Goal: Transaction & Acquisition: Purchase product/service

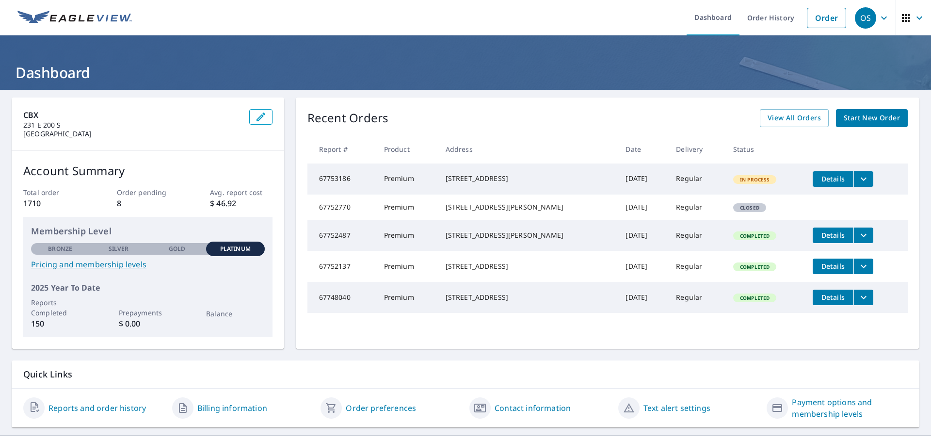
click at [866, 117] on span "Start New Order" at bounding box center [872, 118] width 56 height 12
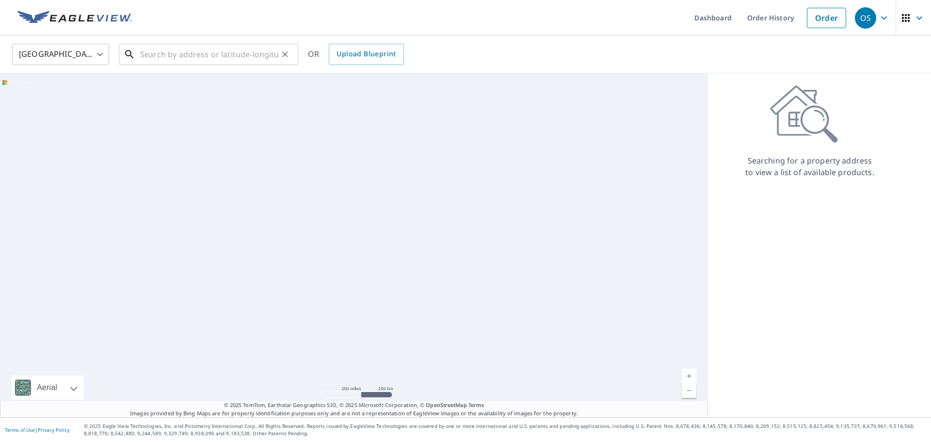
click at [165, 58] on input "text" at bounding box center [209, 54] width 138 height 27
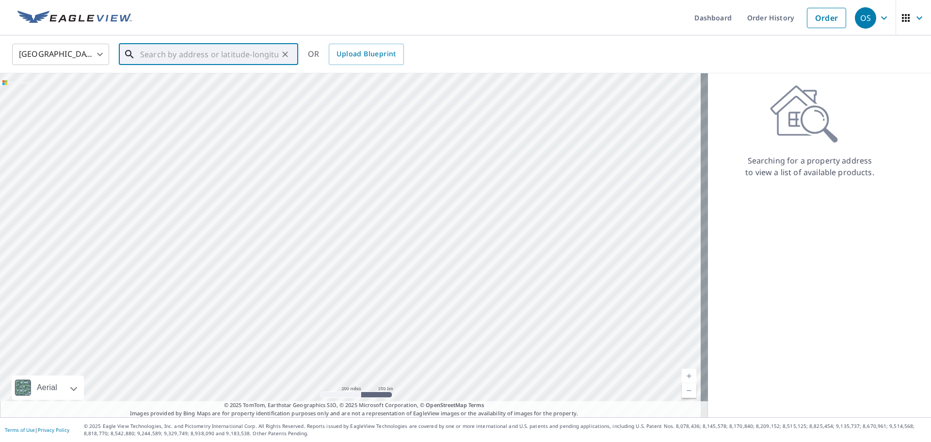
paste input "[STREET_ADDRESS][PERSON_NAME]"
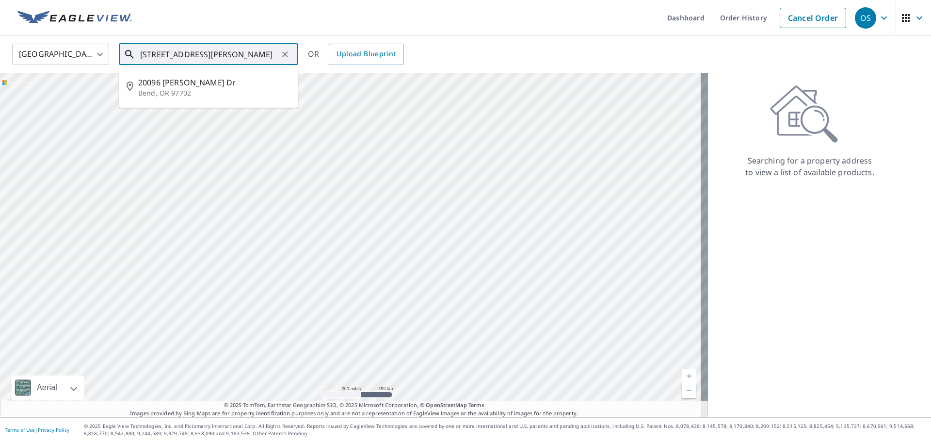
type input "[STREET_ADDRESS][PERSON_NAME]"
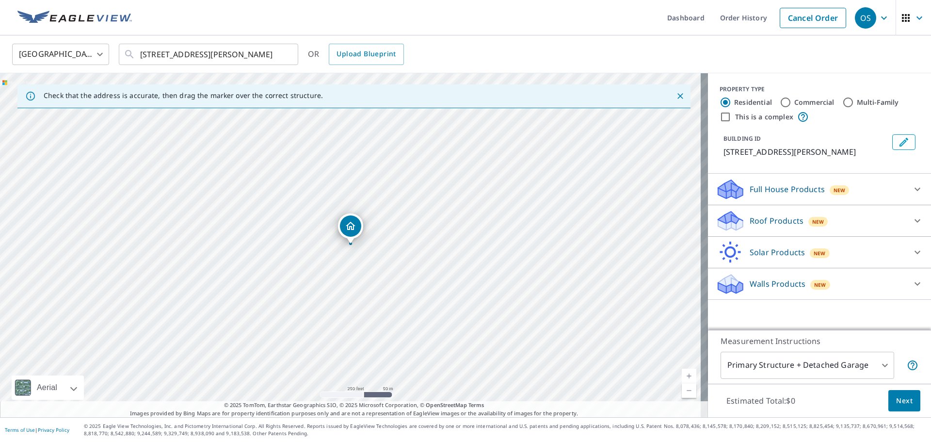
click at [886, 183] on div "Full House Products New" at bounding box center [811, 189] width 190 height 23
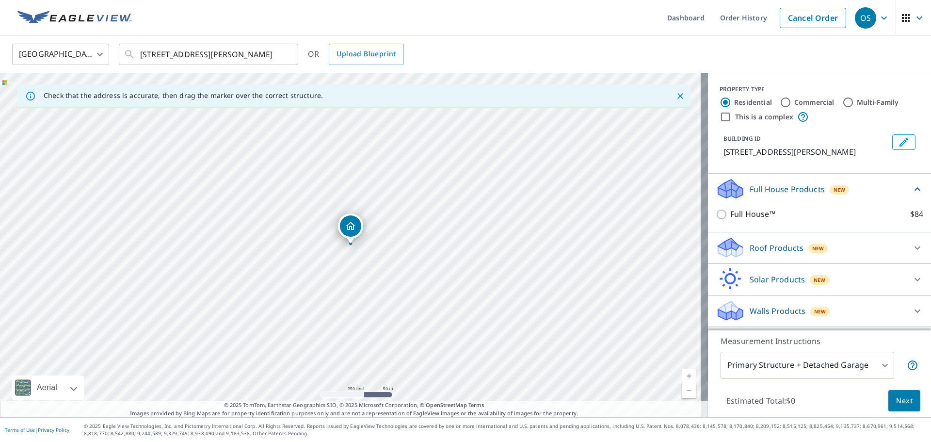
click at [880, 195] on div "Full House Products New" at bounding box center [814, 189] width 196 height 23
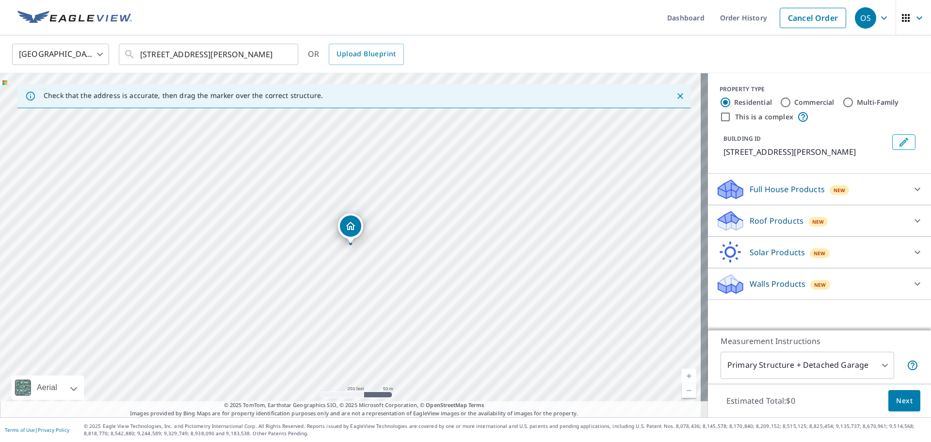
click at [830, 210] on div "Roof Products New" at bounding box center [811, 221] width 190 height 23
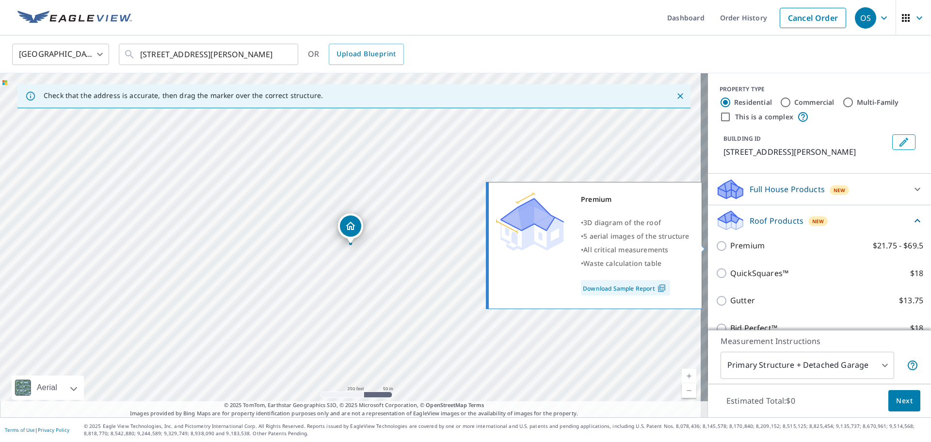
click at [748, 247] on p "Premium" at bounding box center [747, 246] width 34 height 12
click at [730, 247] on input "Premium $21.75 - $69.5" at bounding box center [723, 246] width 15 height 12
checkbox input "true"
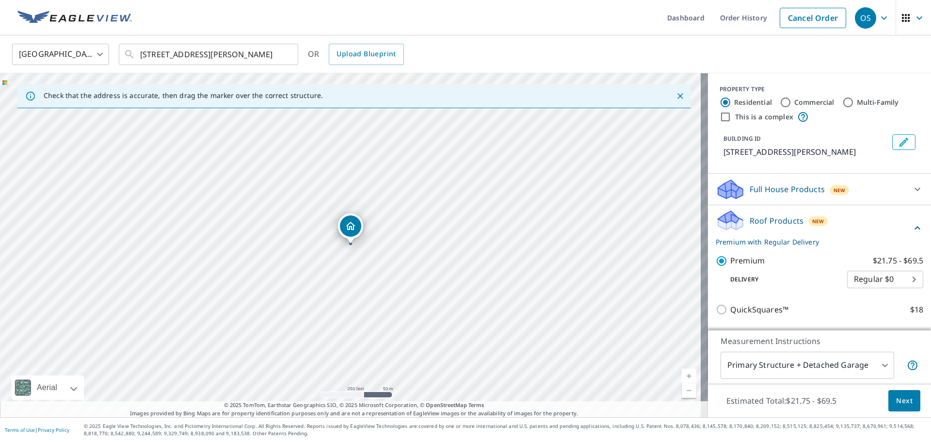
click at [896, 396] on span "Next" at bounding box center [904, 401] width 16 height 12
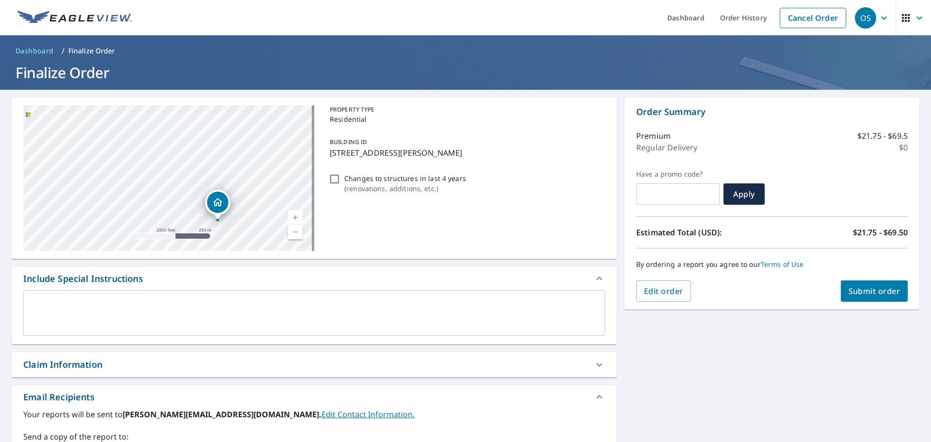
click at [144, 359] on div "Claim Information" at bounding box center [305, 364] width 565 height 13
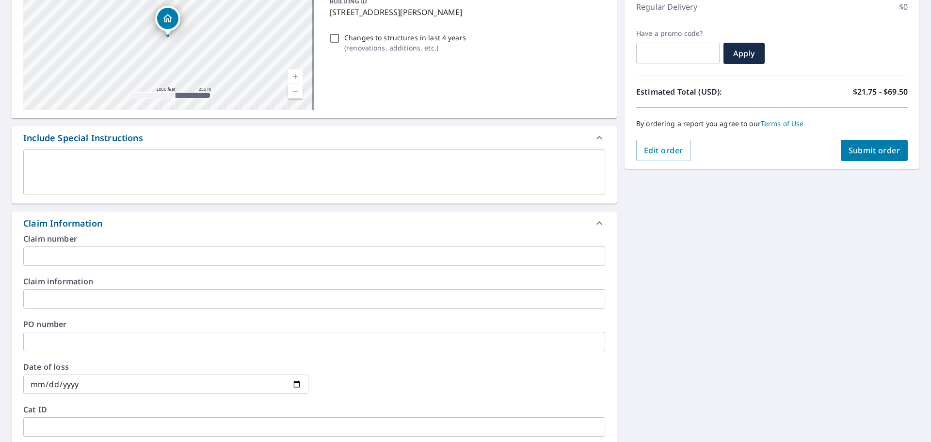
scroll to position [145, 0]
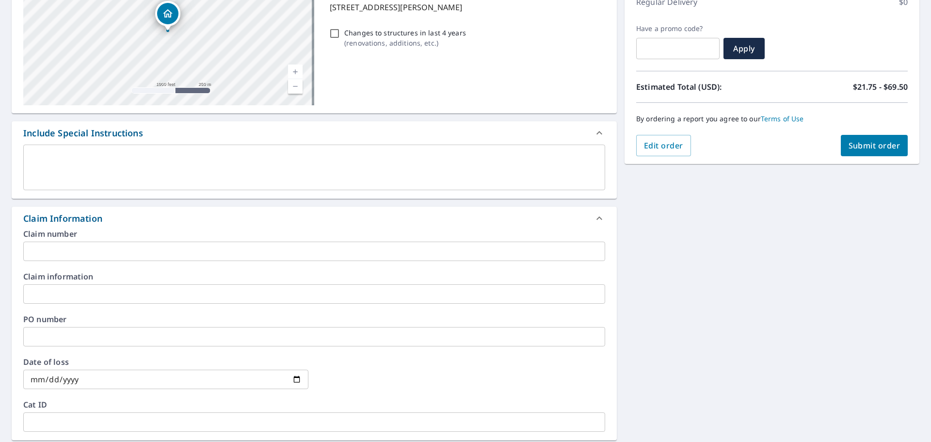
click at [76, 253] on input "text" at bounding box center [314, 251] width 582 height 19
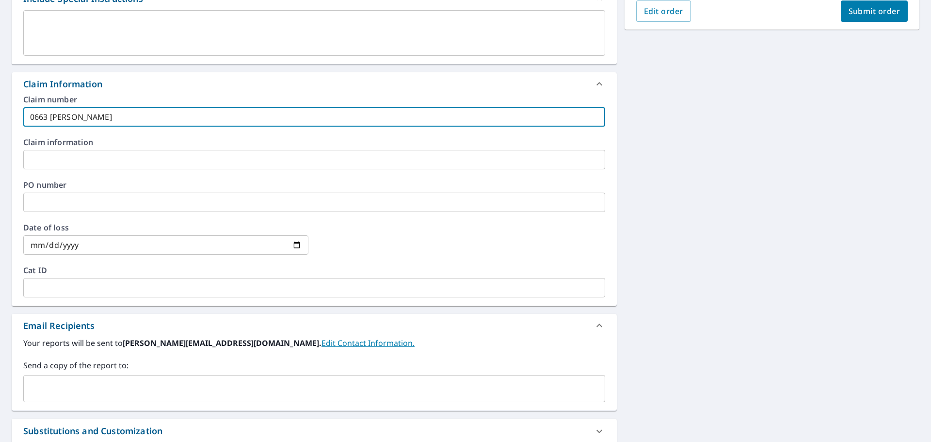
scroll to position [291, 0]
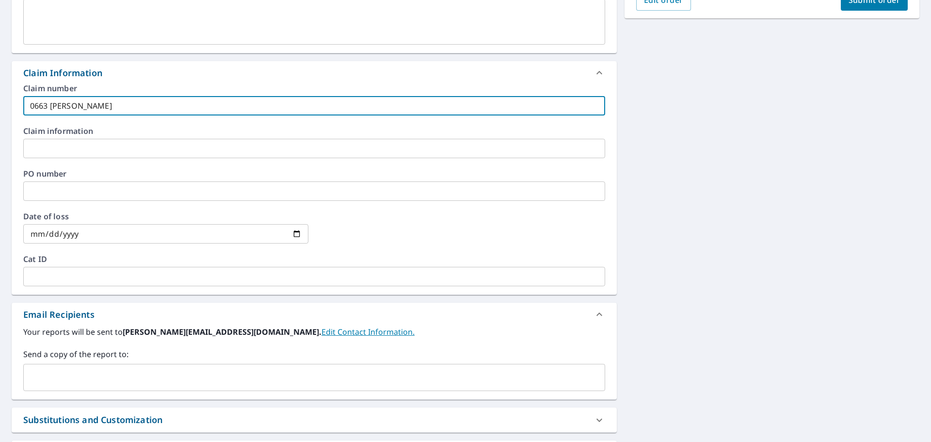
type input "0663 [PERSON_NAME]"
click at [104, 274] on input "text" at bounding box center [314, 276] width 582 height 19
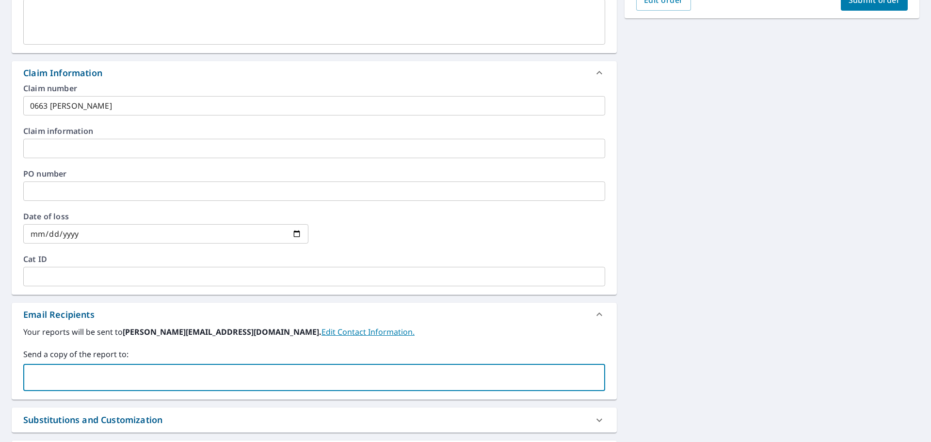
click at [266, 372] on input "text" at bounding box center [307, 377] width 559 height 18
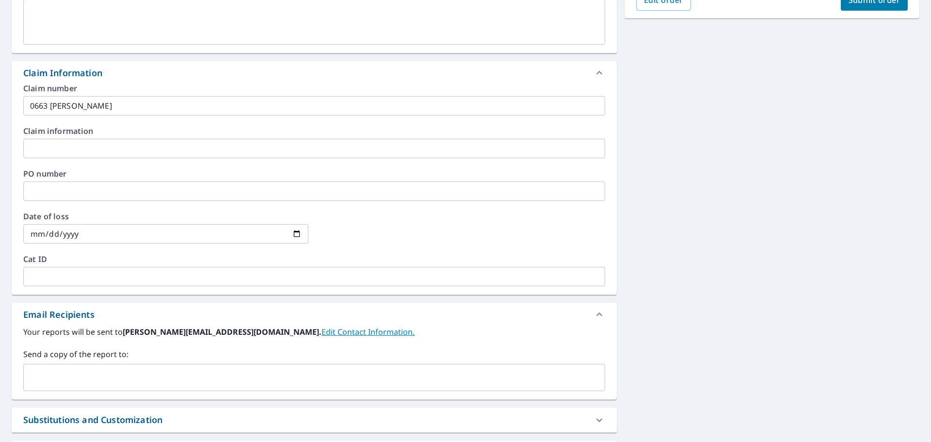
click at [67, 388] on div "​" at bounding box center [314, 377] width 582 height 27
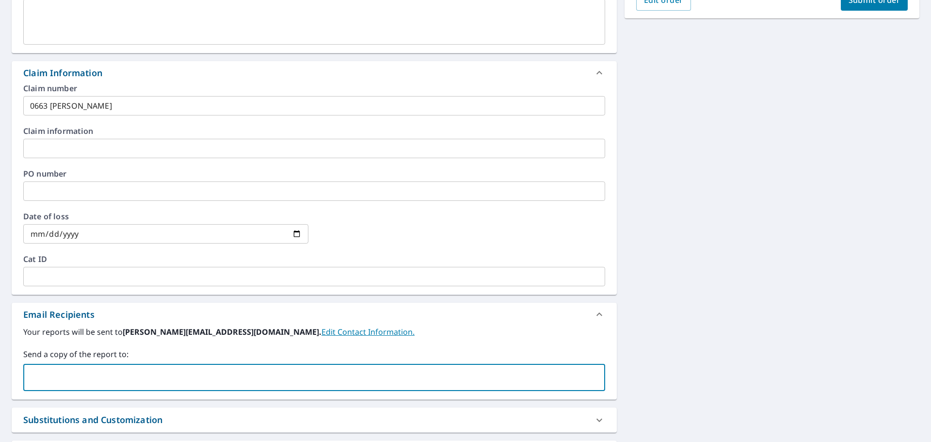
paste input "[EMAIL_ADDRESS][DOMAIN_NAME]"
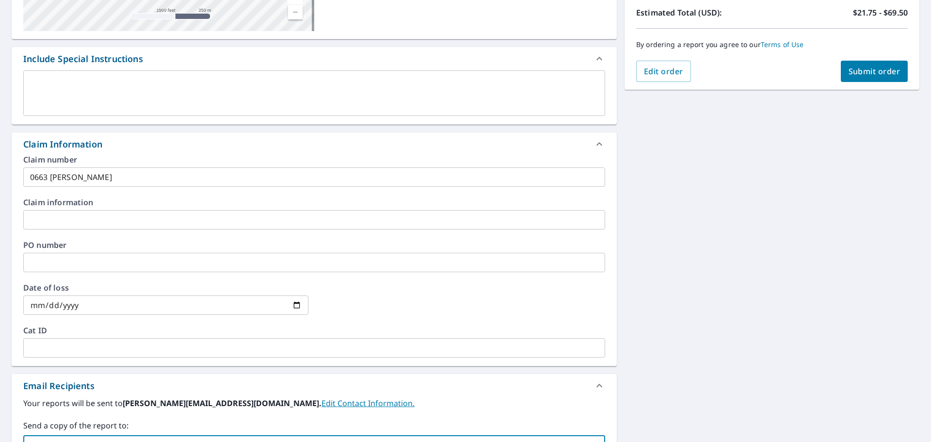
scroll to position [194, 0]
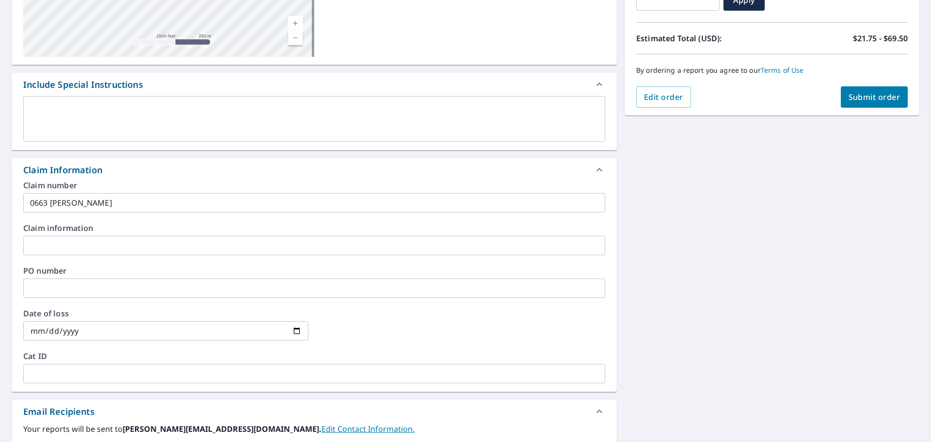
type input "[EMAIL_ADDRESS][DOMAIN_NAME]"
click at [856, 98] on span "Submit order" at bounding box center [875, 97] width 52 height 11
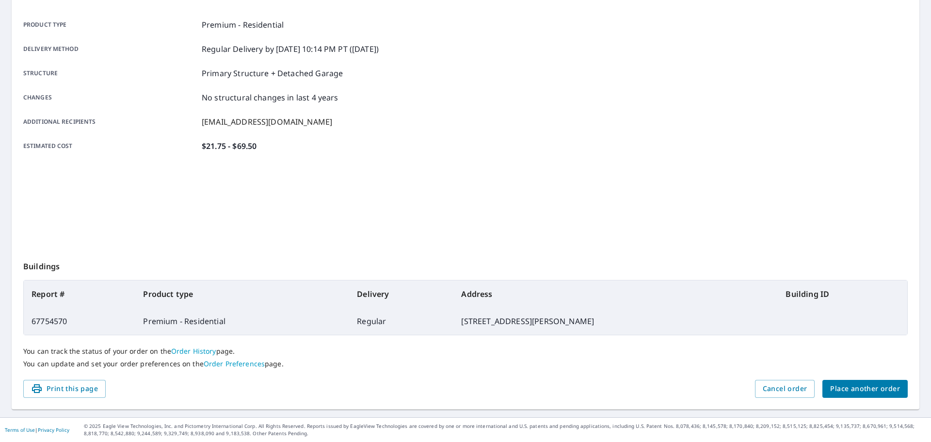
scroll to position [129, 0]
